Goal: Task Accomplishment & Management: Manage account settings

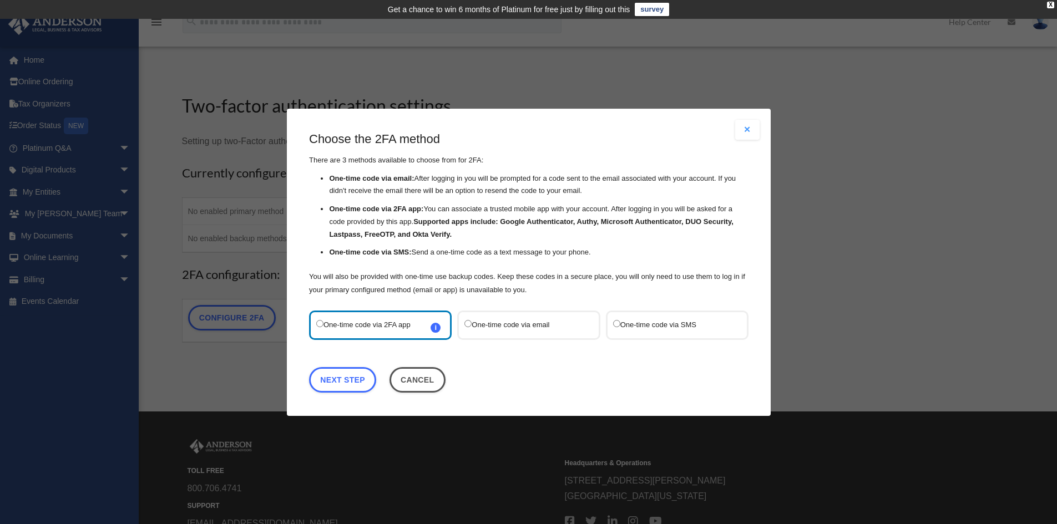
click at [747, 128] on button "Close modal" at bounding box center [747, 130] width 24 height 20
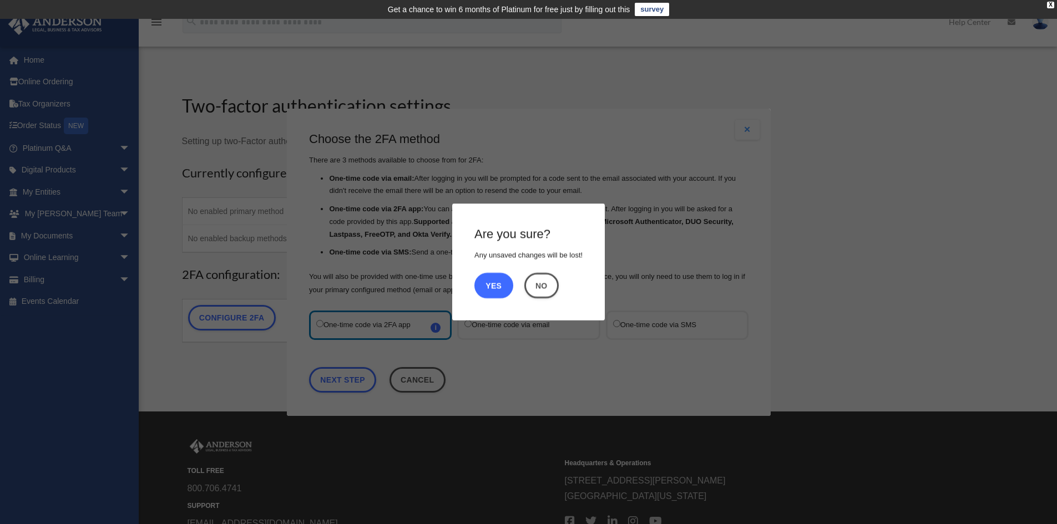
click at [506, 283] on button "Yes" at bounding box center [493, 286] width 39 height 26
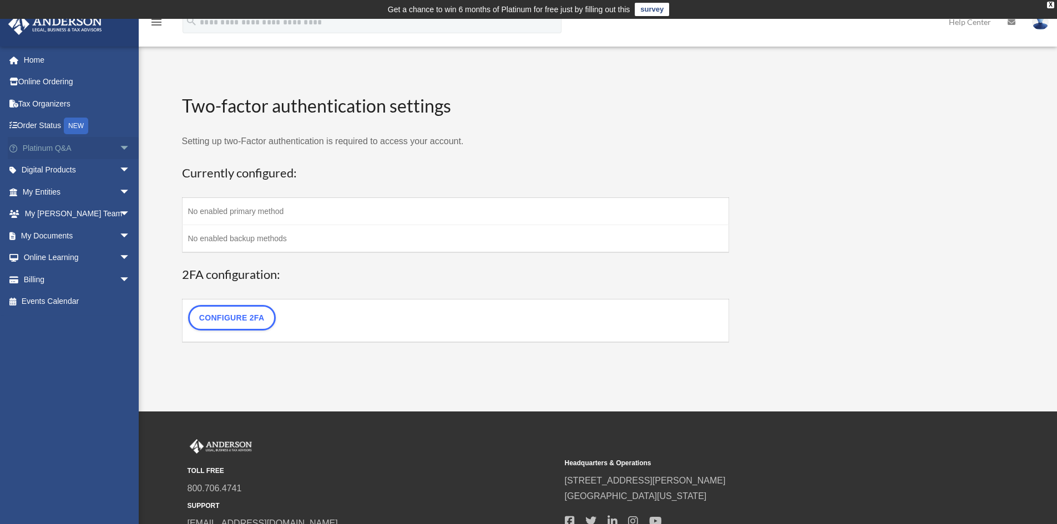
click at [52, 148] on link "Platinum Q&A arrow_drop_down" at bounding box center [77, 148] width 139 height 22
click at [119, 149] on span "arrow_drop_down" at bounding box center [130, 148] width 22 height 23
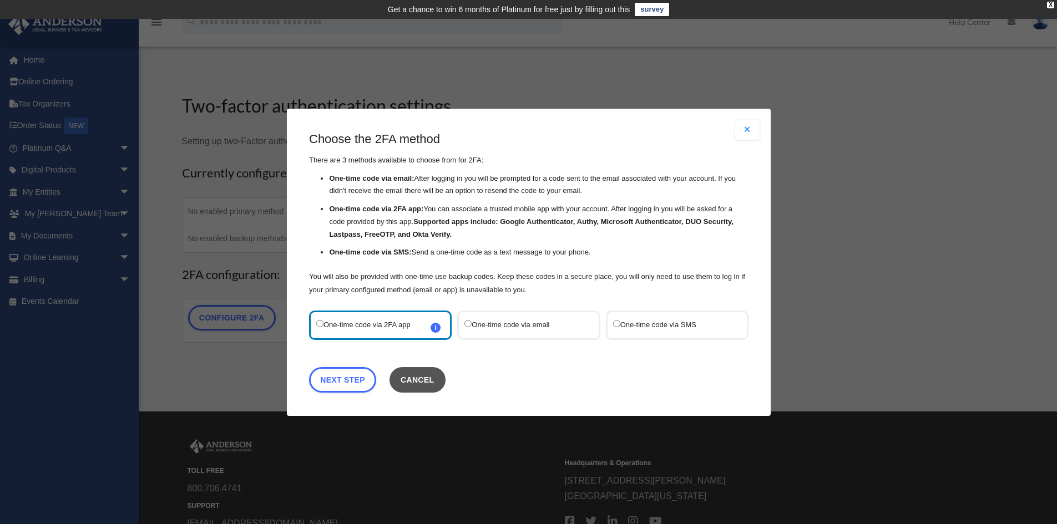
click at [424, 385] on button "Cancel" at bounding box center [417, 380] width 56 height 26
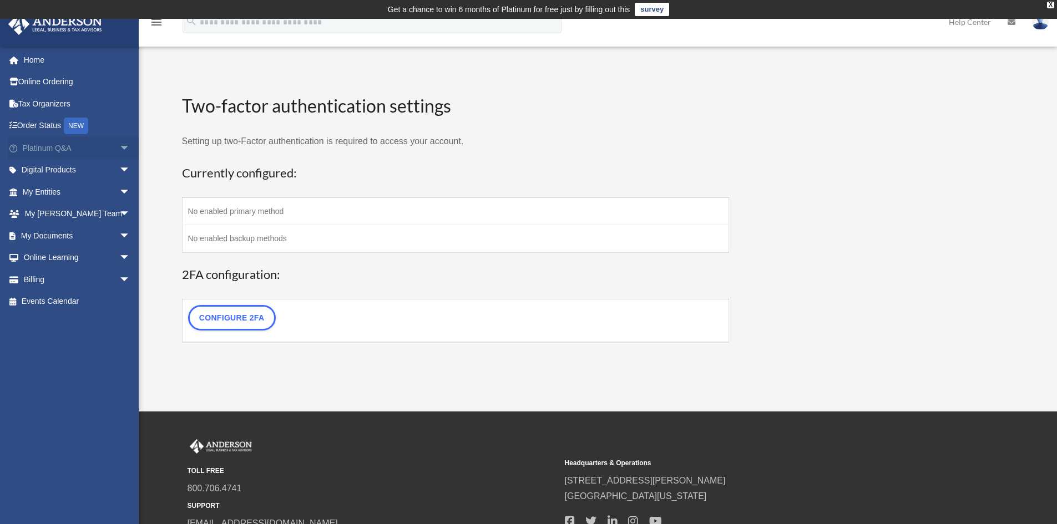
click at [119, 145] on span "arrow_drop_down" at bounding box center [130, 148] width 22 height 23
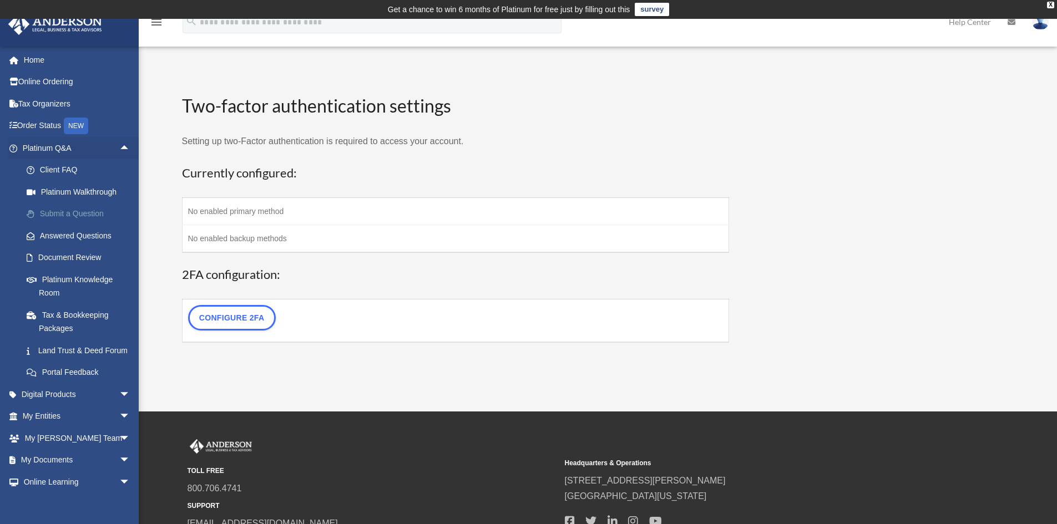
click at [80, 204] on link "Submit a Question" at bounding box center [81, 214] width 131 height 22
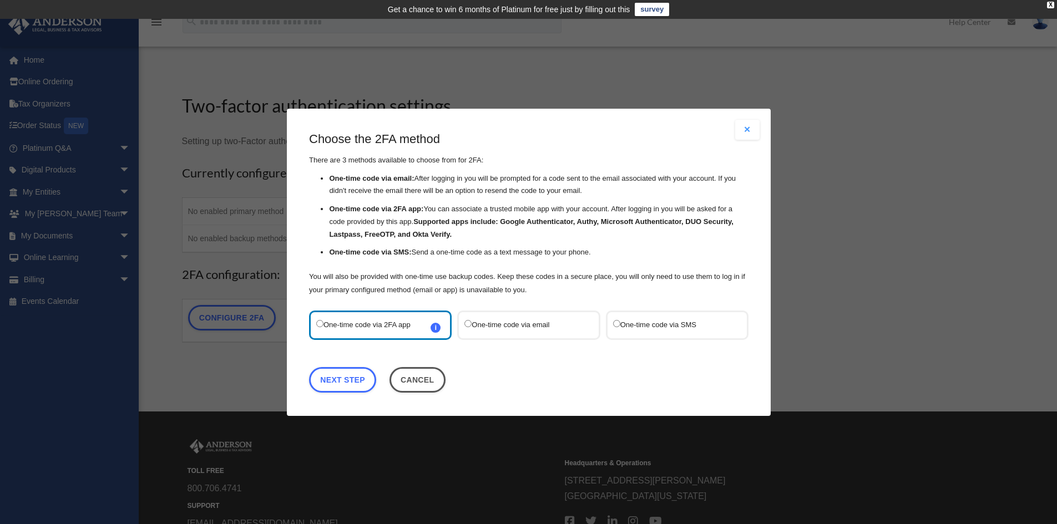
click at [649, 322] on label "One-time code via SMS" at bounding box center [670, 324] width 117 height 15
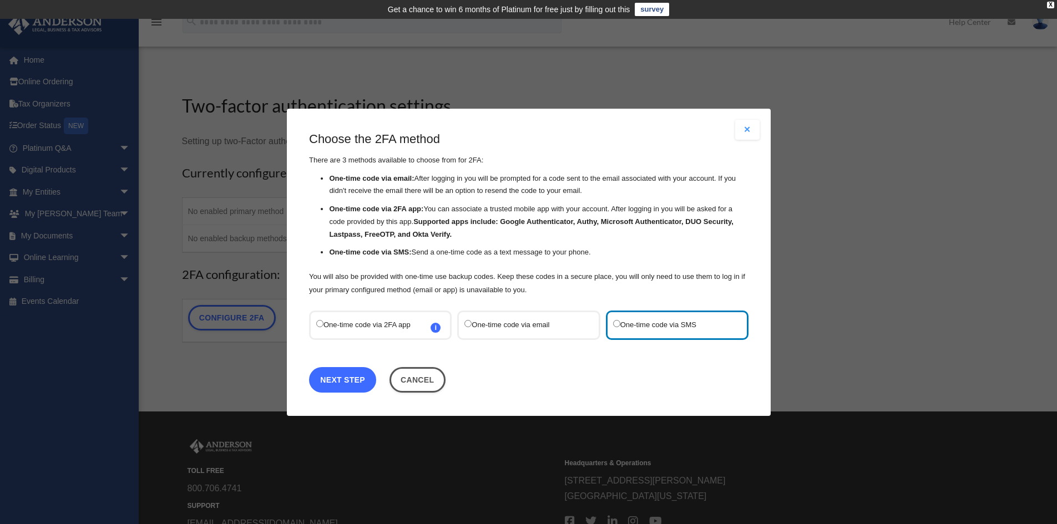
click at [351, 383] on link "Next Step" at bounding box center [342, 380] width 67 height 26
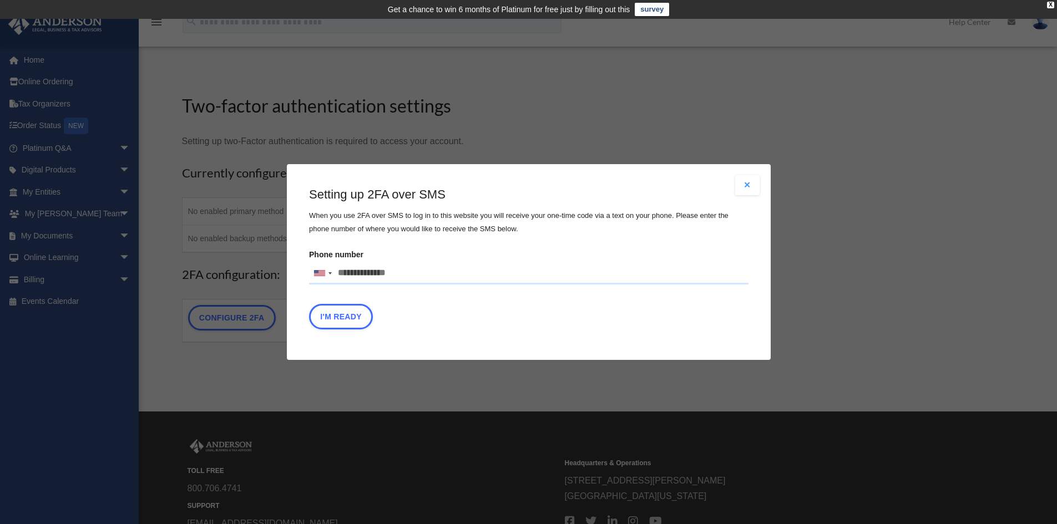
click at [365, 280] on input "Phone number United States +1 United Kingdom +44 Afghanistan (‫افغانستان‬‎) +93…" at bounding box center [528, 273] width 439 height 22
type input "**********"
click at [639, 332] on div "I'm Ready" at bounding box center [528, 319] width 439 height 31
click at [342, 322] on button "I'm Ready" at bounding box center [341, 317] width 64 height 26
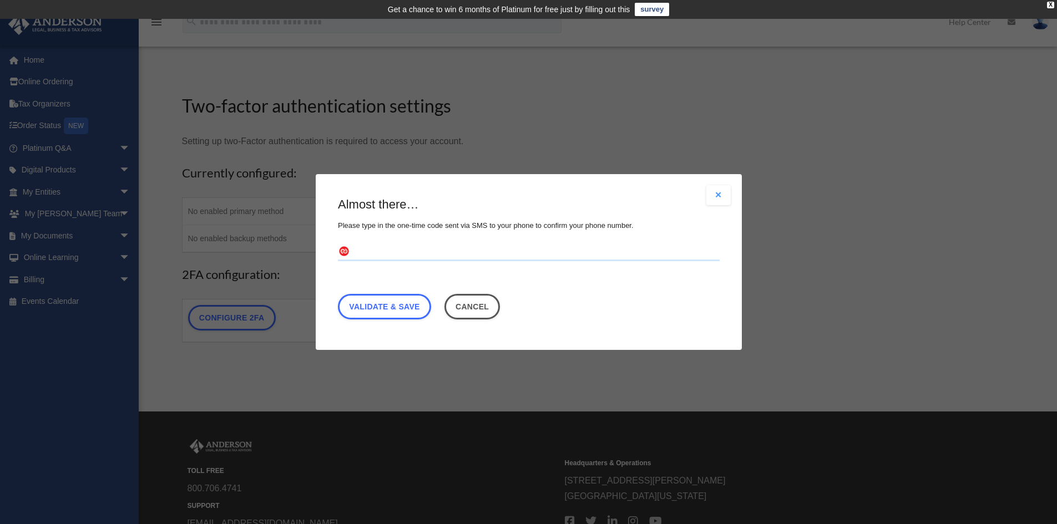
click at [430, 251] on input "text" at bounding box center [529, 252] width 382 height 18
type input "******"
click at [398, 298] on link "Validate & Save" at bounding box center [384, 307] width 93 height 26
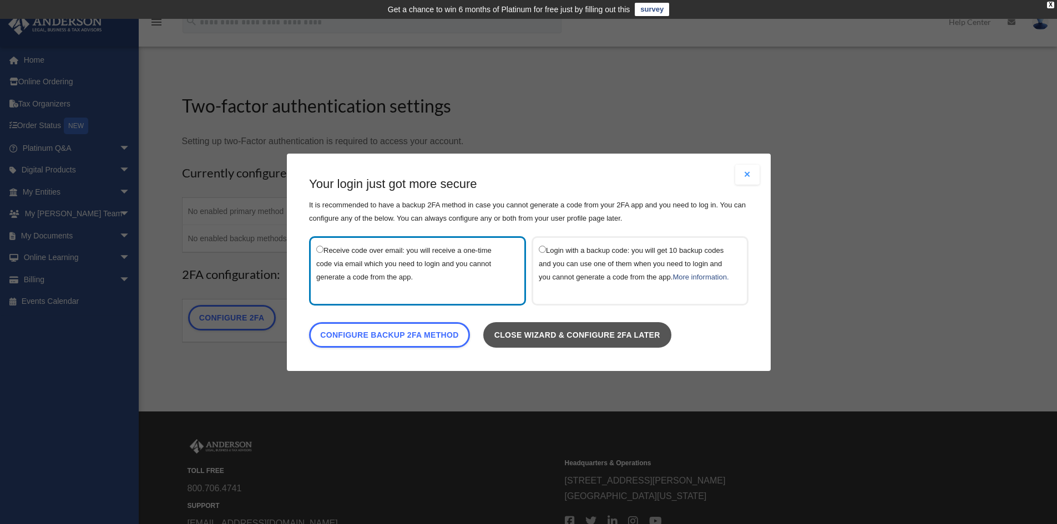
click at [616, 347] on link "Close wizard & configure 2FA later" at bounding box center [577, 335] width 188 height 26
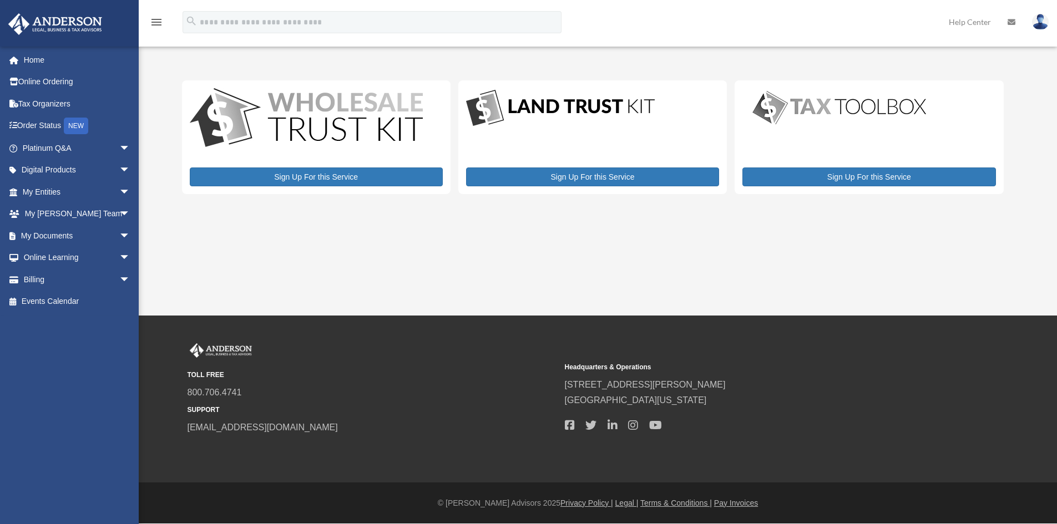
click at [566, 340] on div "TOLL FREE 800.706.4741 SUPPORT info@andersonadvisors.com Headquarters & Operati…" at bounding box center [528, 399] width 1057 height 167
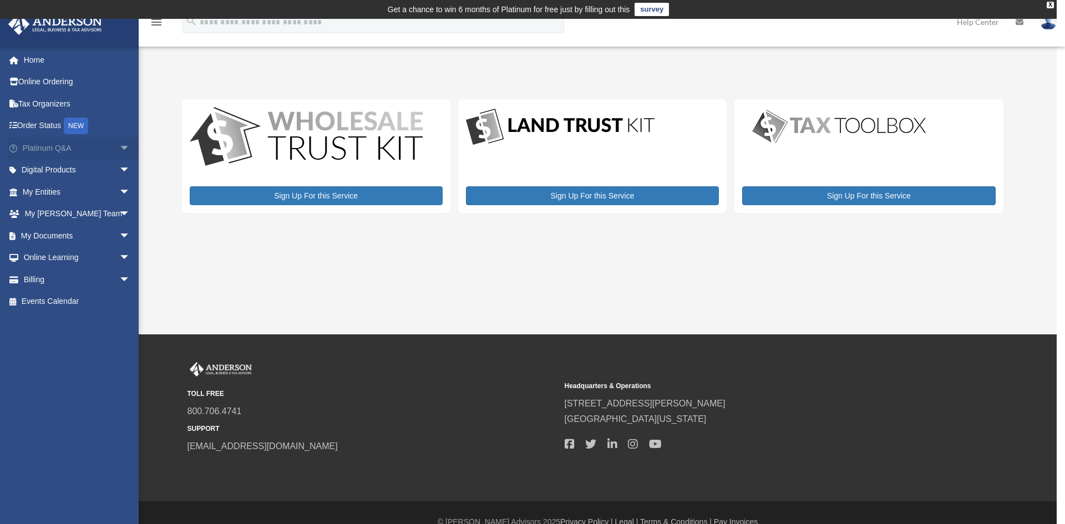
click at [120, 143] on span "arrow_drop_down" at bounding box center [130, 148] width 22 height 23
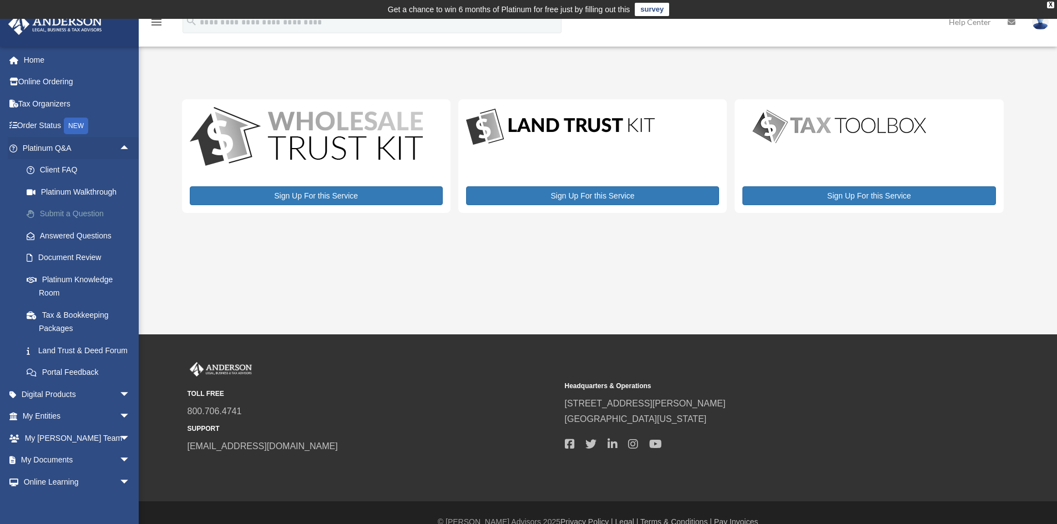
click at [77, 217] on link "Submit a Question" at bounding box center [81, 214] width 131 height 22
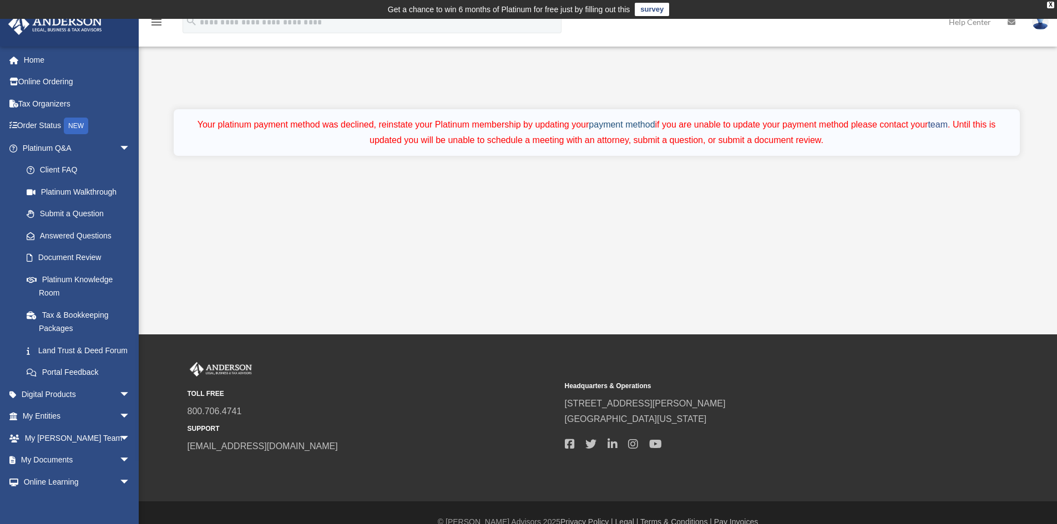
click at [629, 125] on link "payment method" at bounding box center [621, 124] width 66 height 9
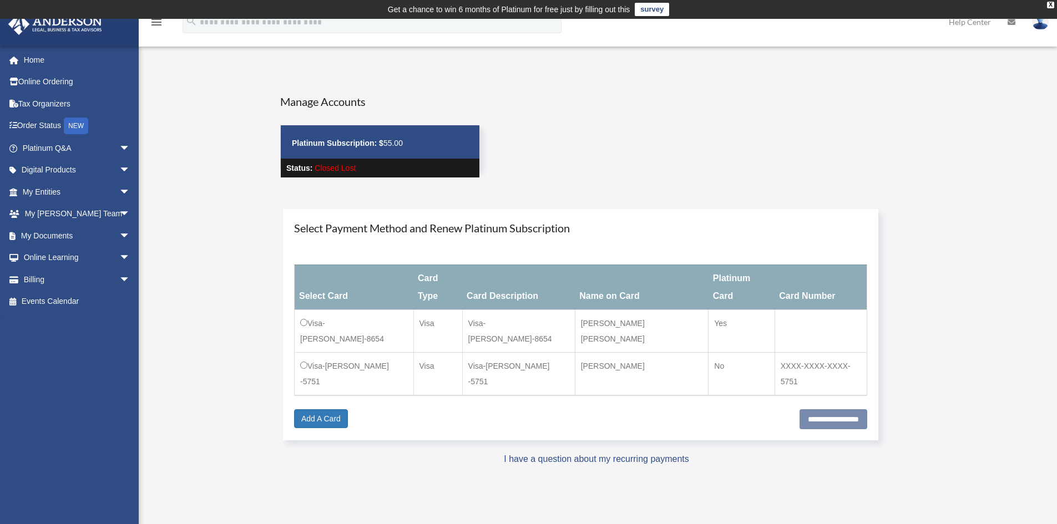
drag, startPoint x: 381, startPoint y: 139, endPoint x: 408, endPoint y: 139, distance: 26.6
click at [408, 139] on p "Platinum Subscription: $ 55.00" at bounding box center [380, 143] width 176 height 14
click at [581, 144] on div "Manage Accounts Platinum Subscription: $ 55.00 Status: Closed Lost" at bounding box center [596, 146] width 649 height 104
click at [119, 278] on span "arrow_drop_down" at bounding box center [130, 279] width 22 height 23
click at [63, 323] on link "Past Invoices" at bounding box center [81, 324] width 131 height 22
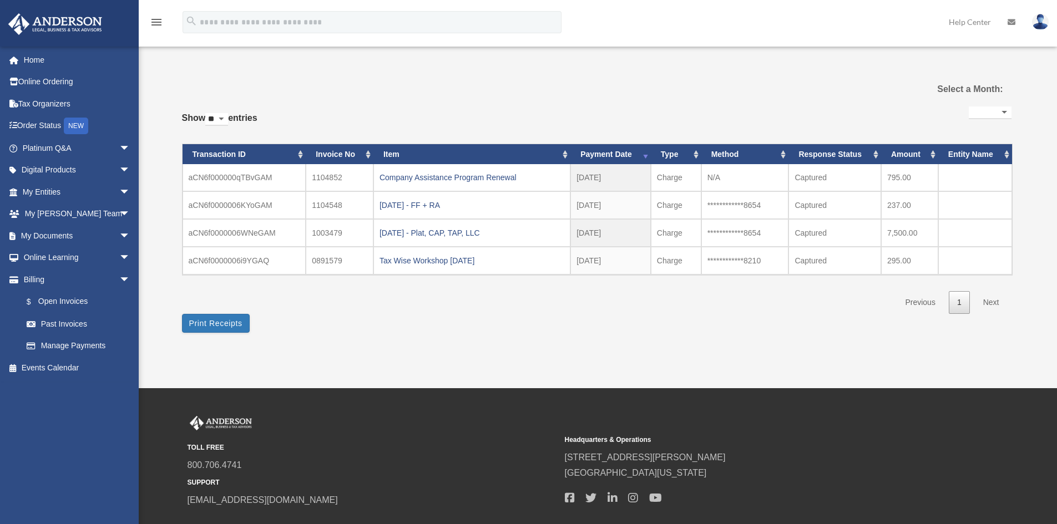
select select
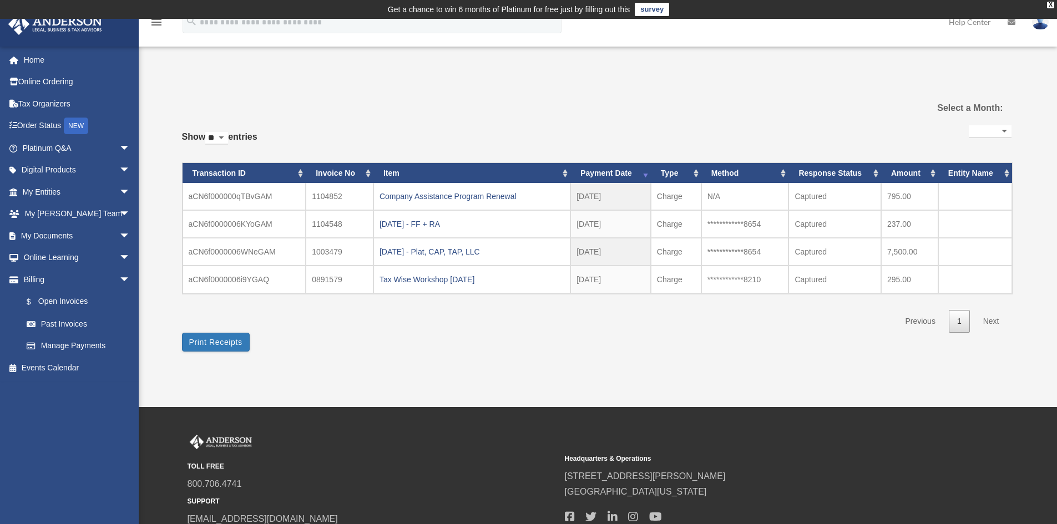
click at [727, 363] on div "**********" at bounding box center [596, 222] width 829 height 285
click at [516, 365] on div "Past Invoices [EMAIL_ADDRESS][PERSON_NAME][DOMAIN_NAME] Sign Out [EMAIL_ADDRESS…" at bounding box center [528, 213] width 1057 height 388
click at [489, 362] on div "**********" at bounding box center [596, 222] width 829 height 285
